Goal: Information Seeking & Learning: Learn about a topic

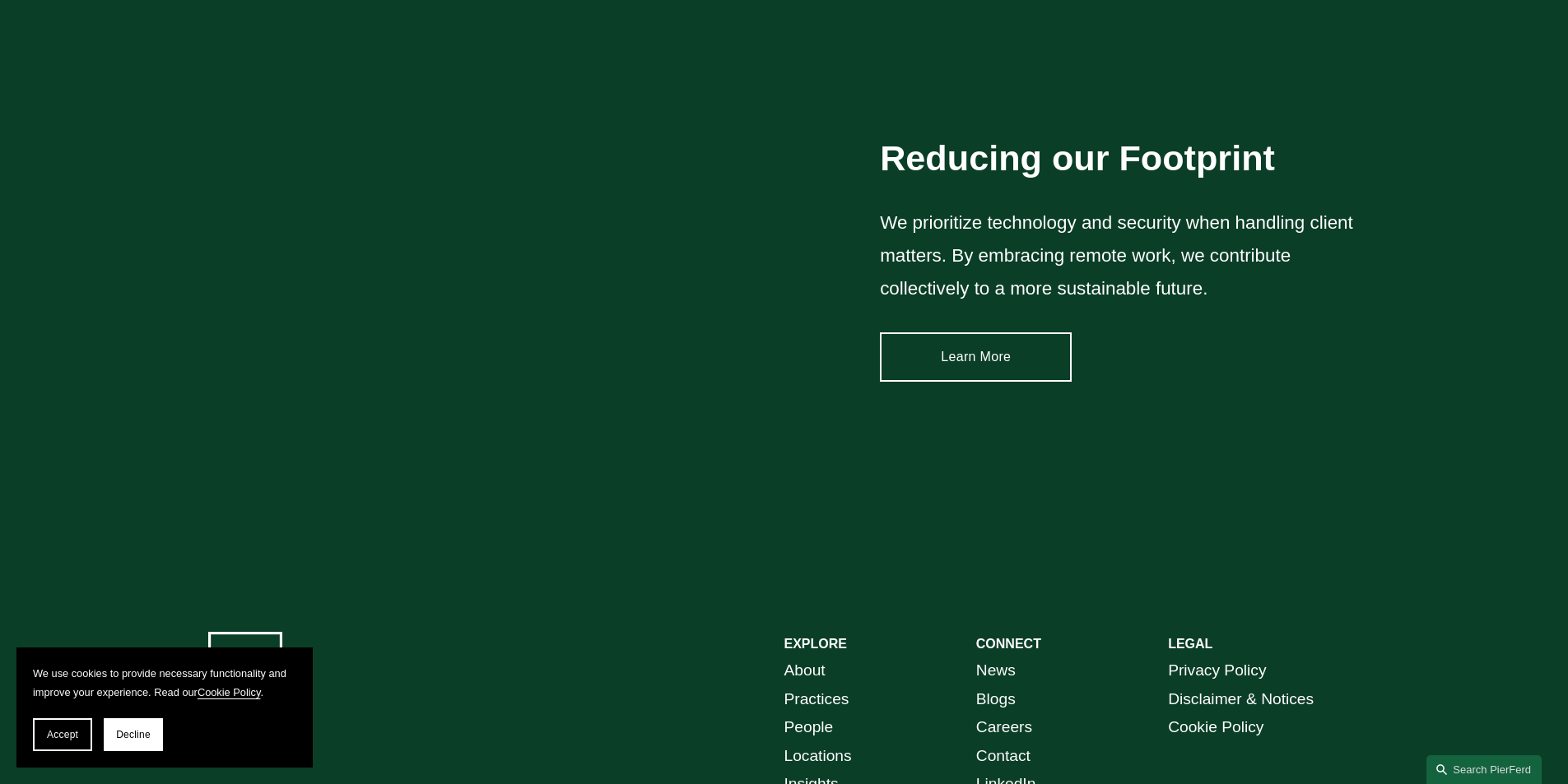
scroll to position [2497, 0]
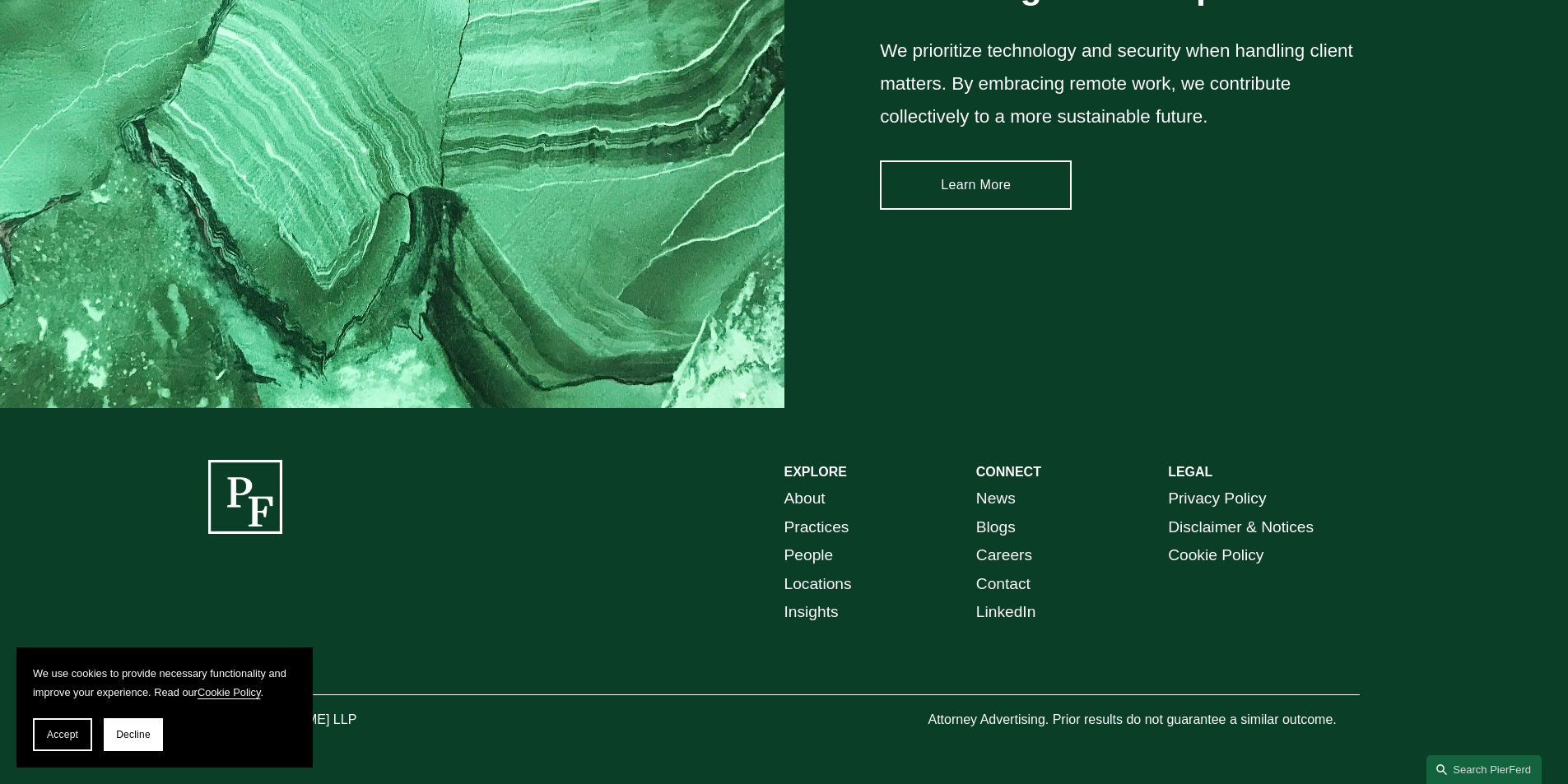
click at [816, 528] on link "People" at bounding box center [808, 555] width 50 height 28
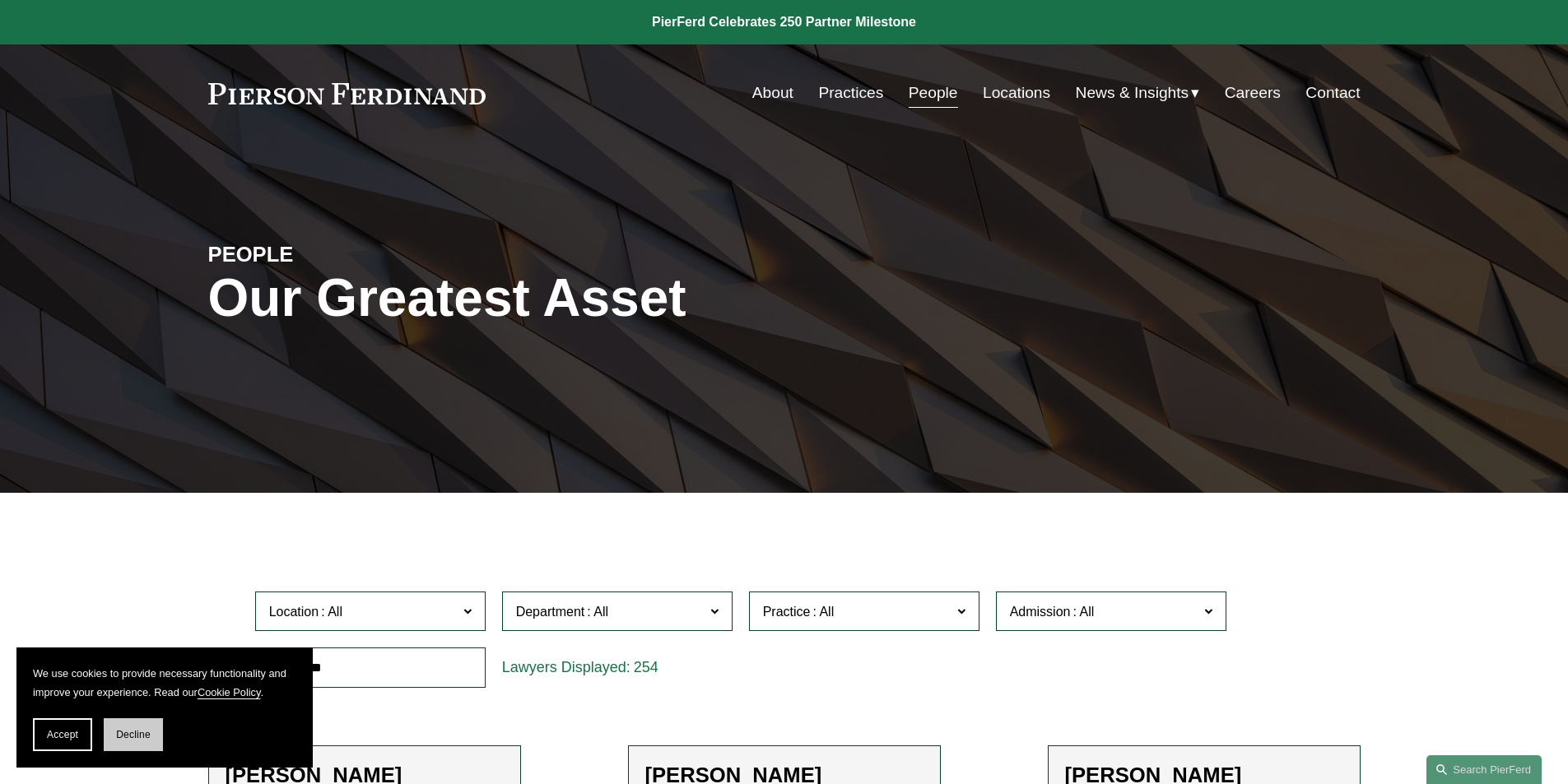
click at [136, 728] on button "Decline" at bounding box center [133, 735] width 60 height 33
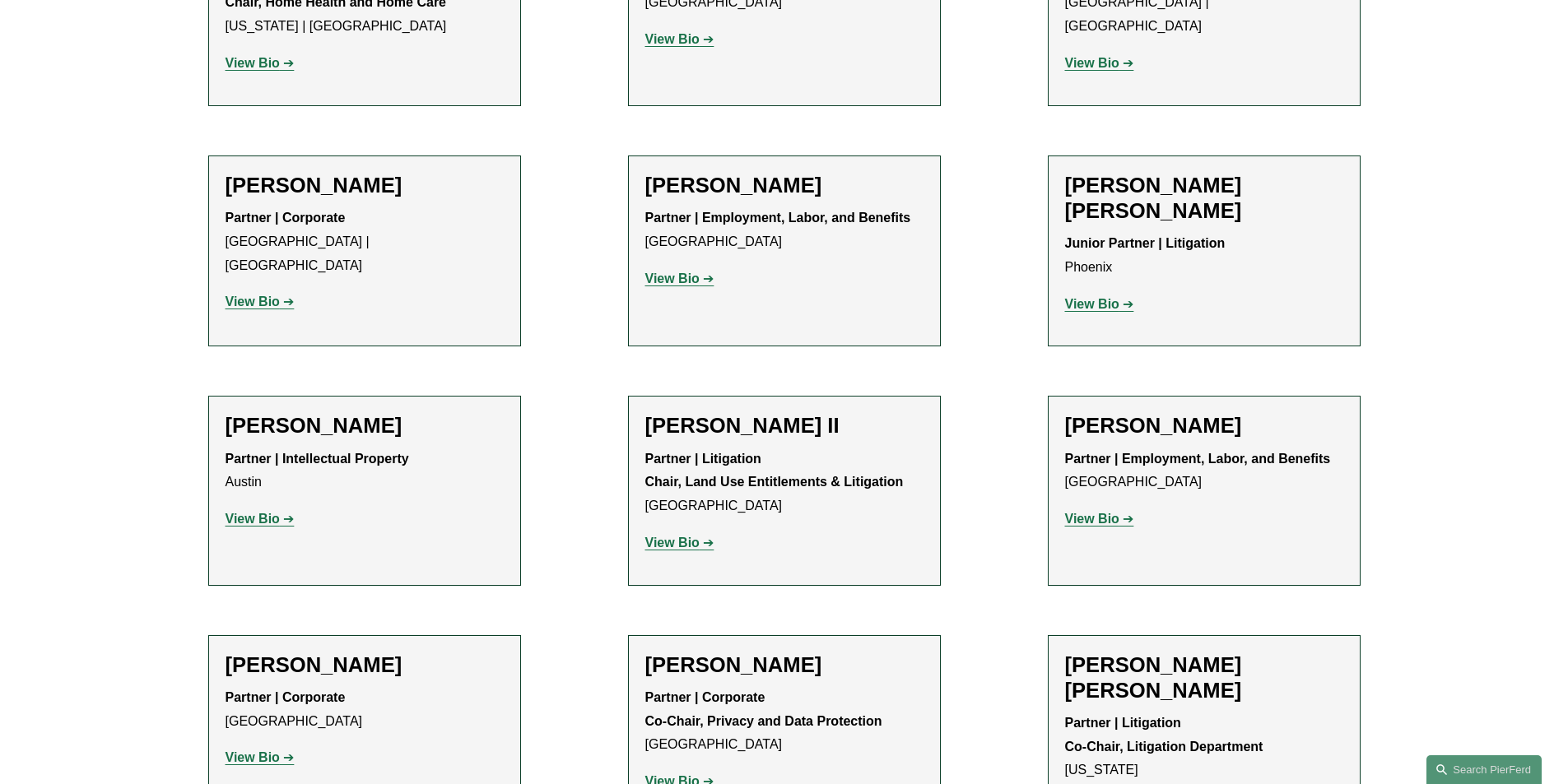
scroll to position [1455, 0]
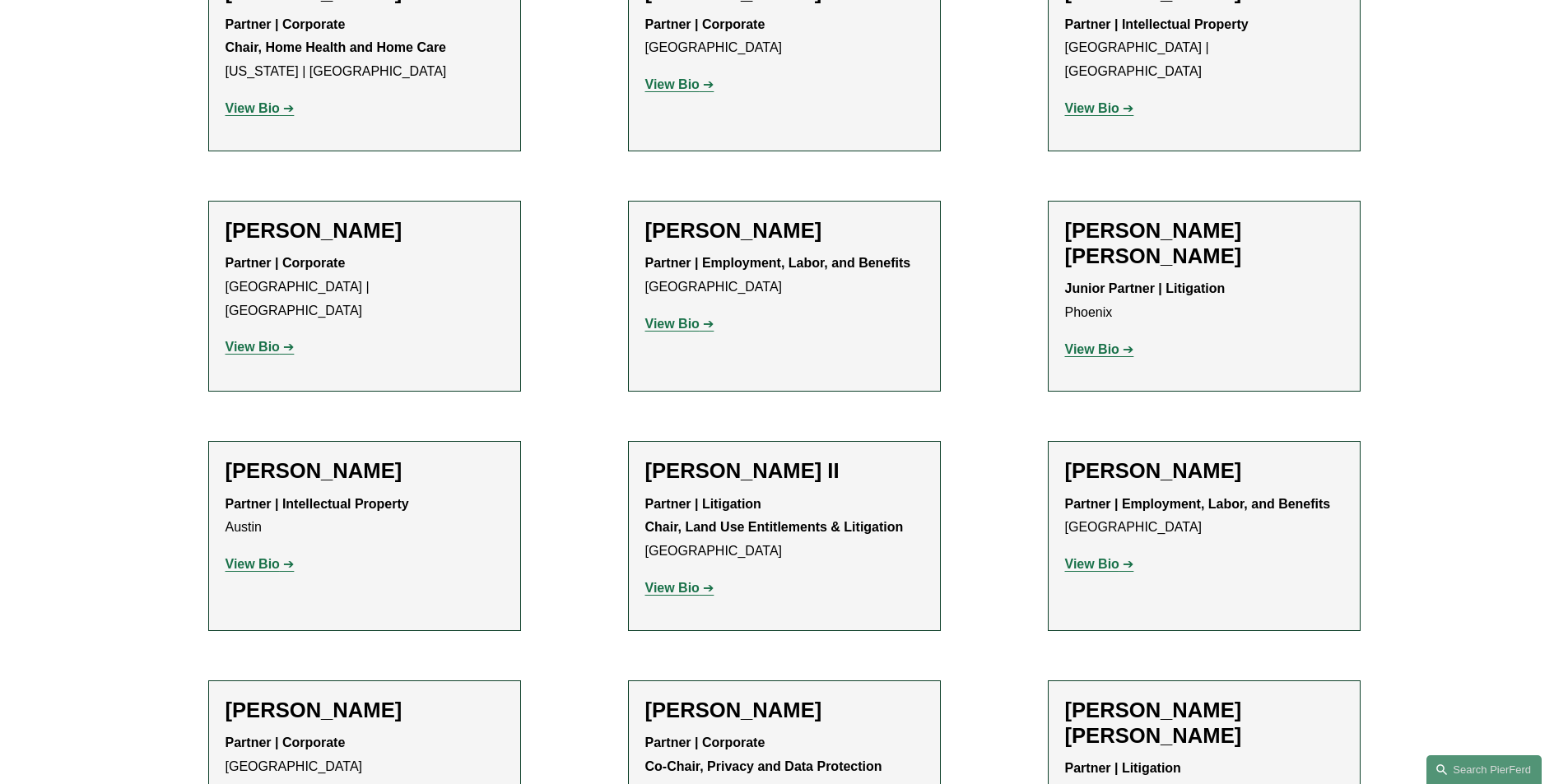
click at [1093, 338] on p "View Bio" at bounding box center [1203, 350] width 279 height 23
click at [1108, 342] on strong "View Bio" at bounding box center [1092, 349] width 55 height 14
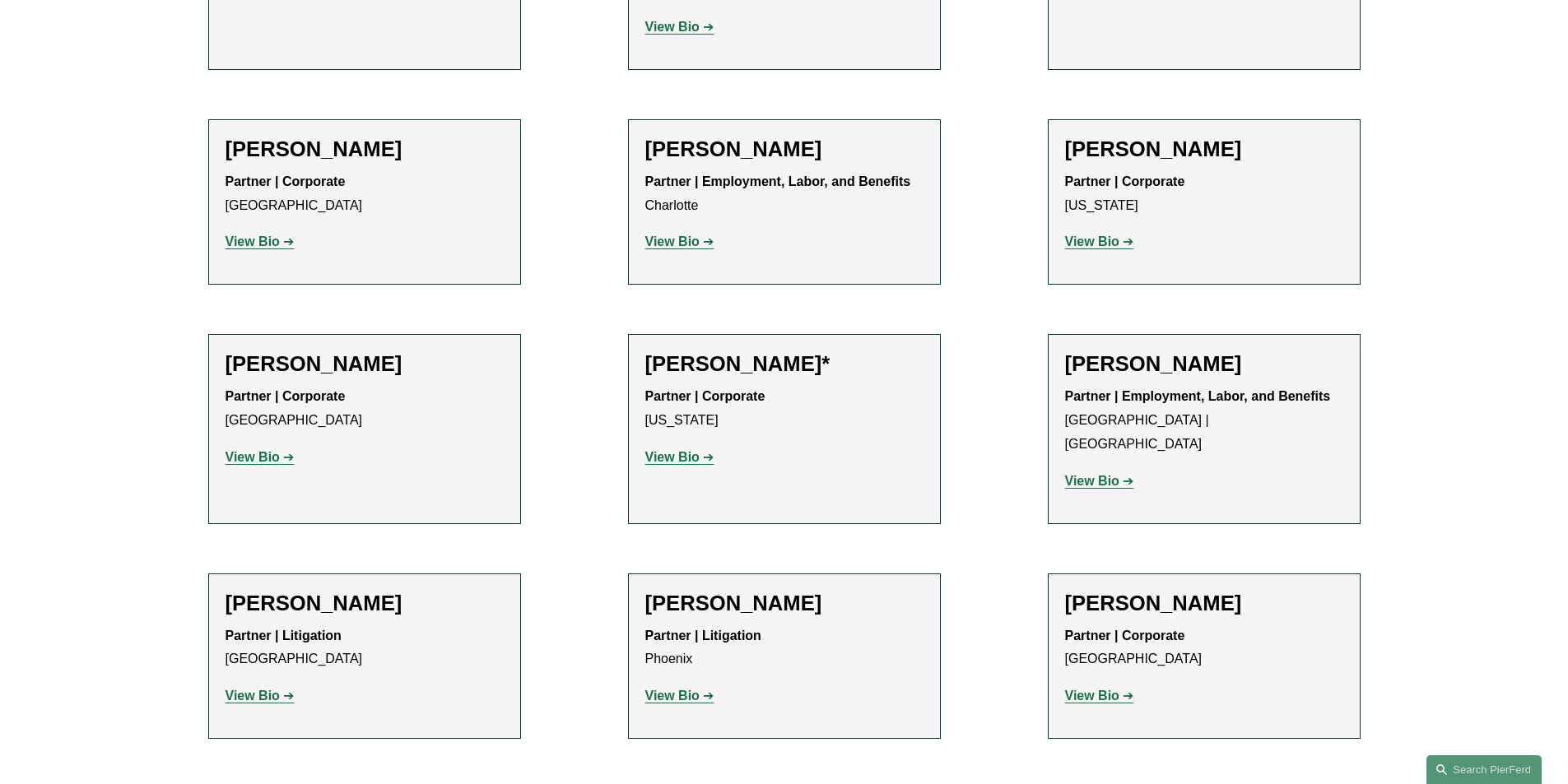
scroll to position [18380, 0]
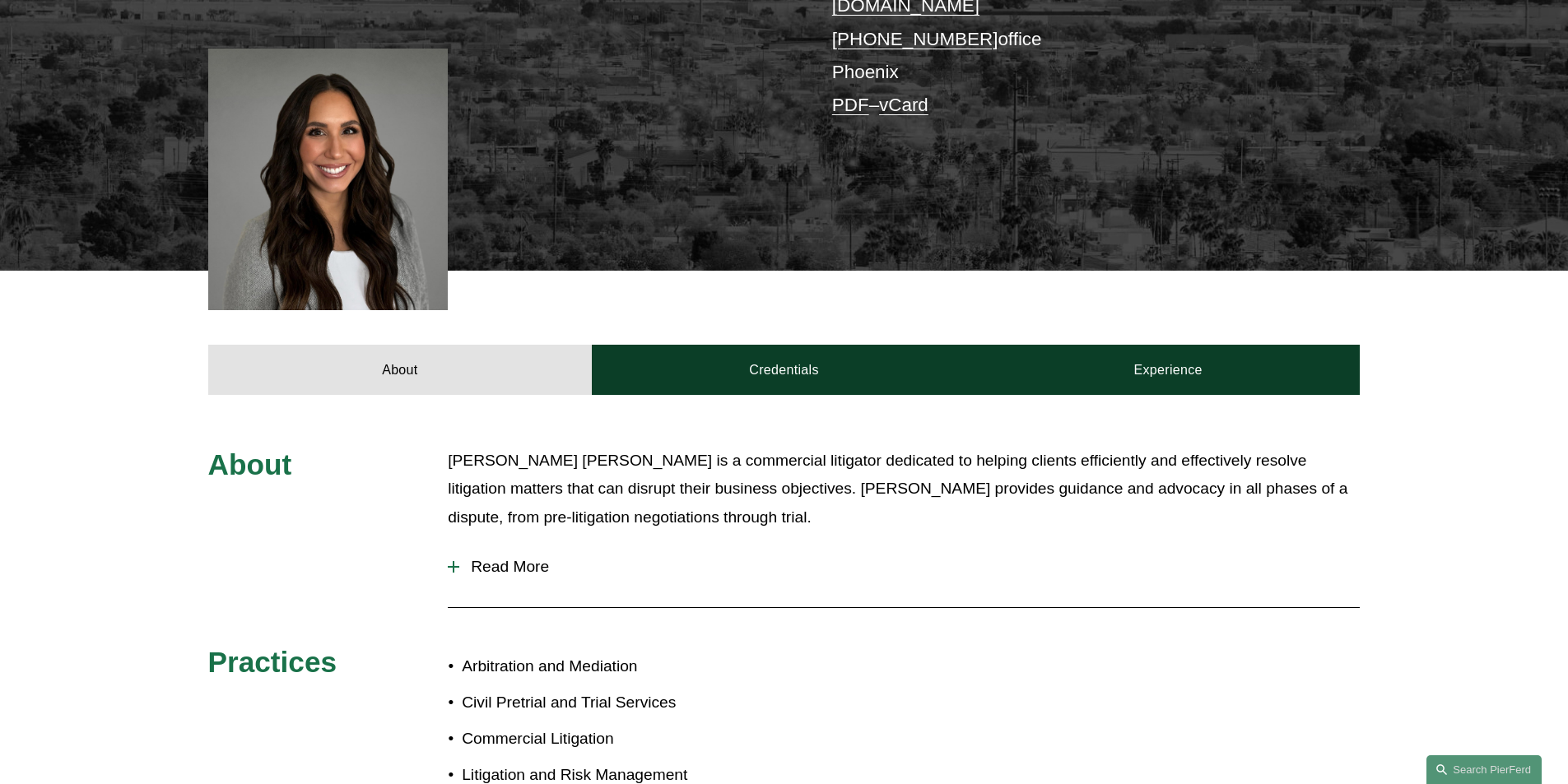
scroll to position [460, 0]
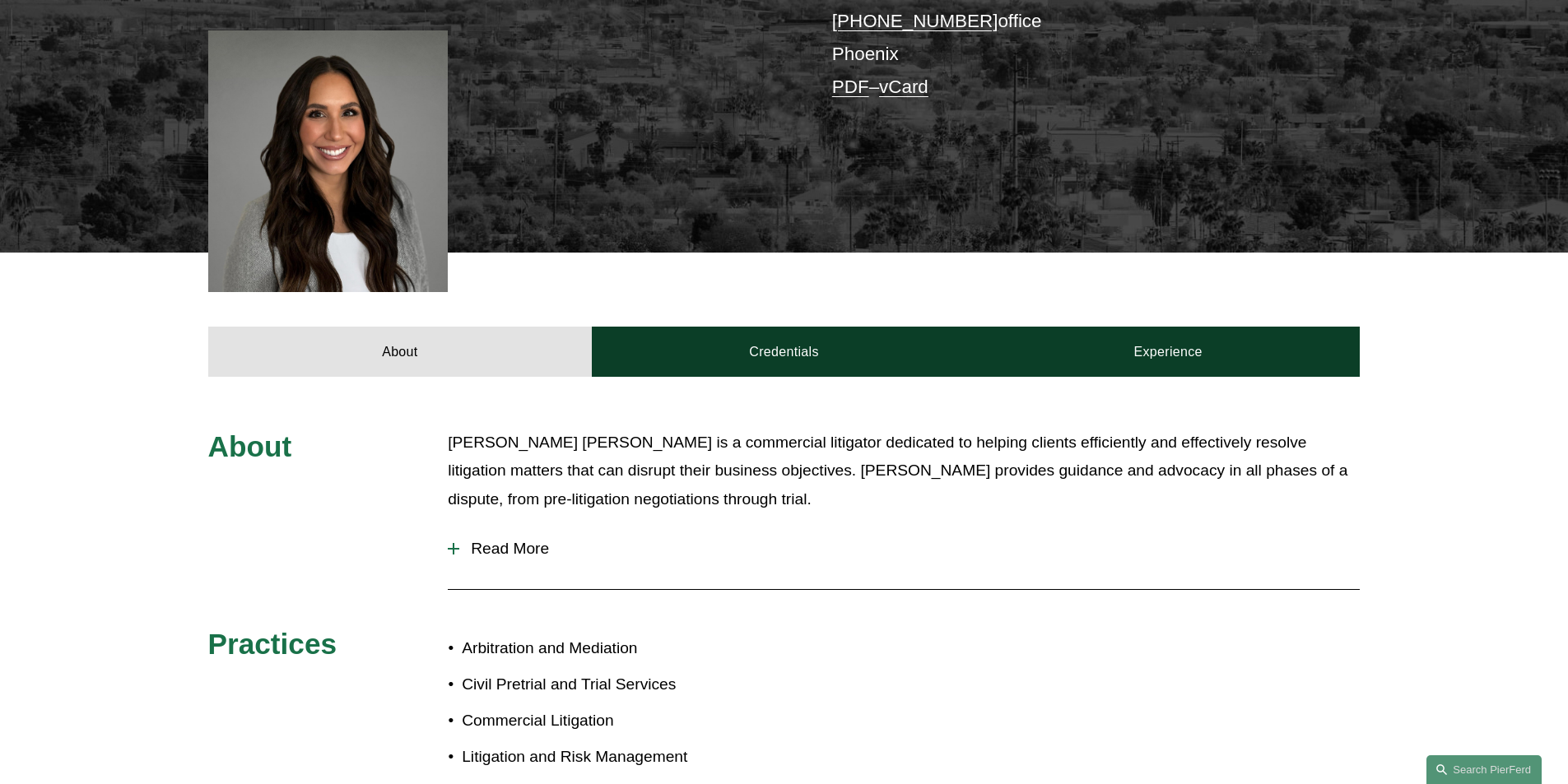
click at [1108, 327] on link "Experience" at bounding box center [1167, 351] width 384 height 50
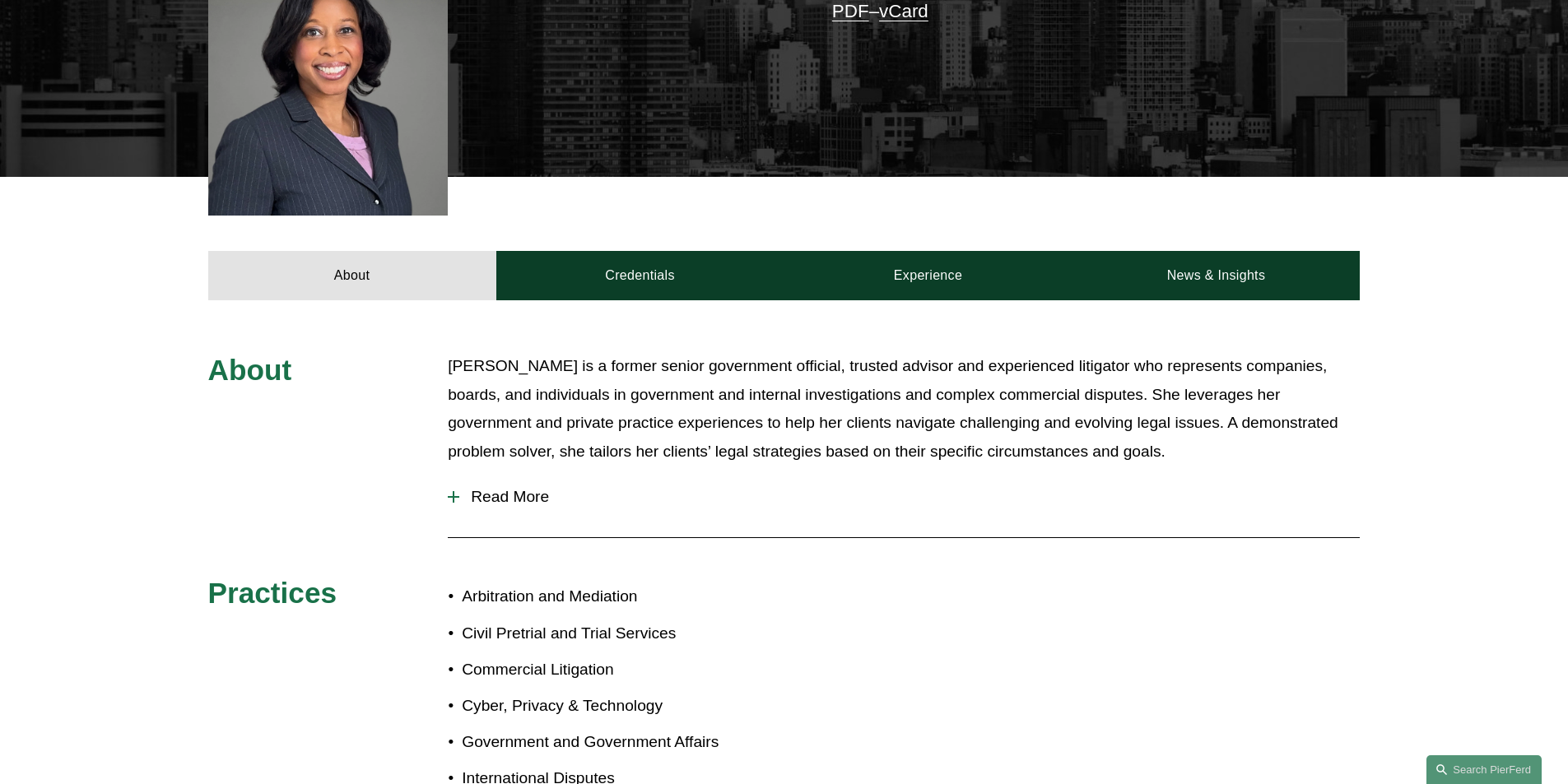
scroll to position [527, 0]
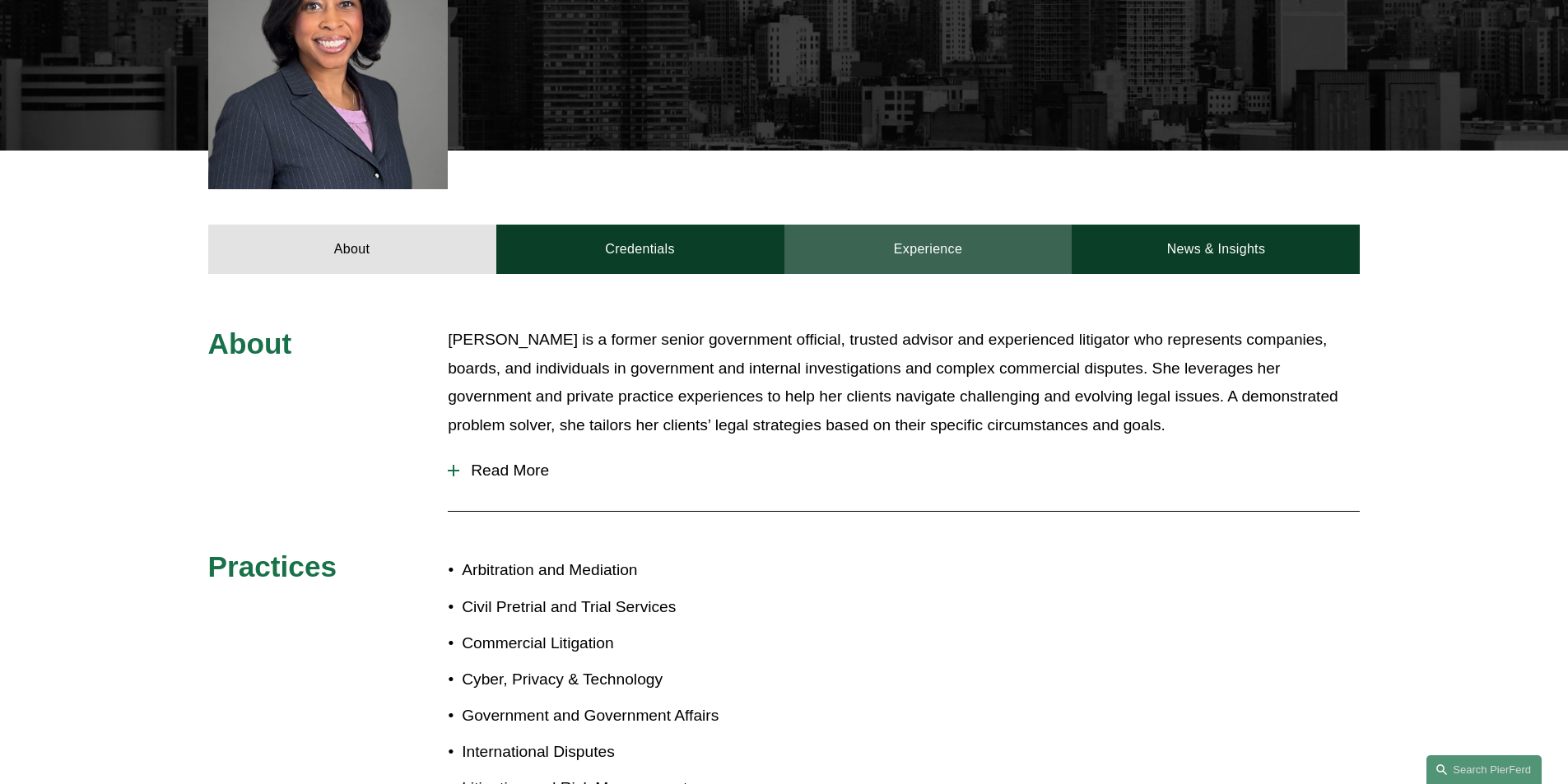
click at [939, 234] on link "Experience" at bounding box center [928, 249] width 288 height 50
